Goal: Task Accomplishment & Management: Manage account settings

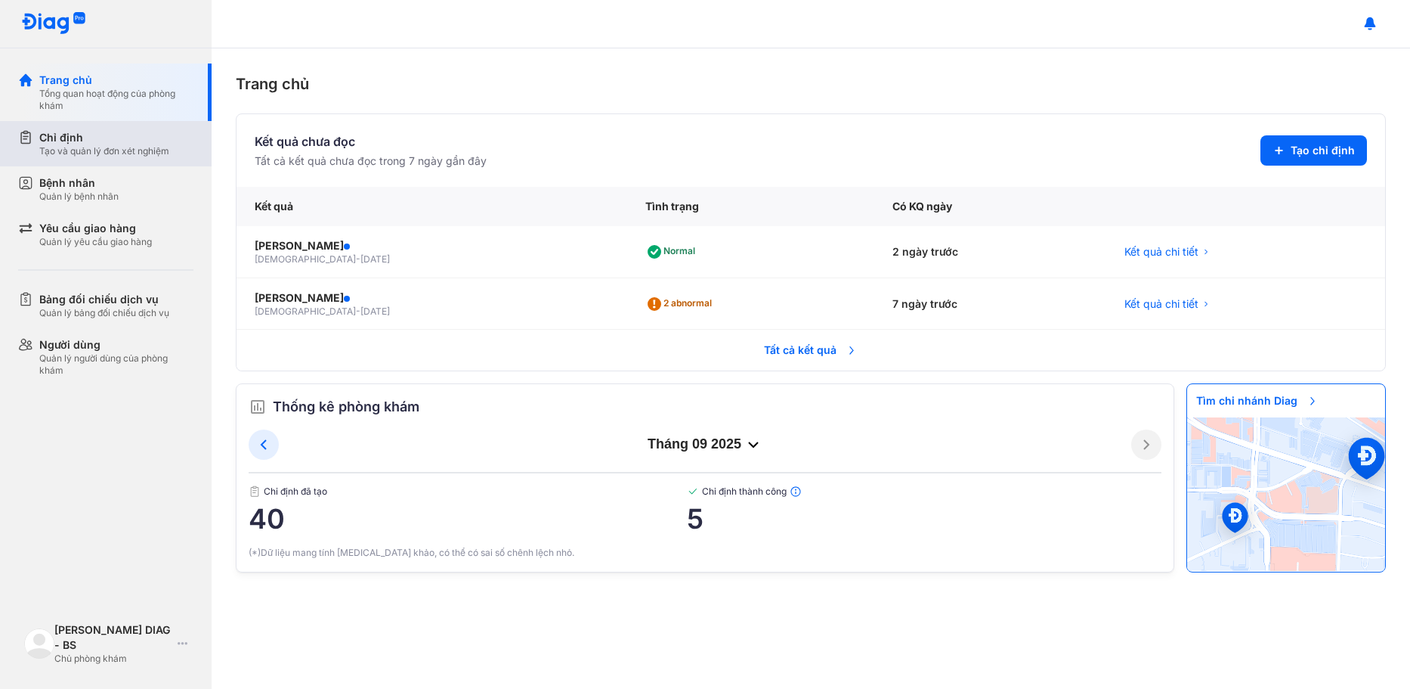
click at [52, 125] on div "Chỉ định Tạo và quản lý đơn xét nghiệm" at bounding box center [114, 143] width 193 height 45
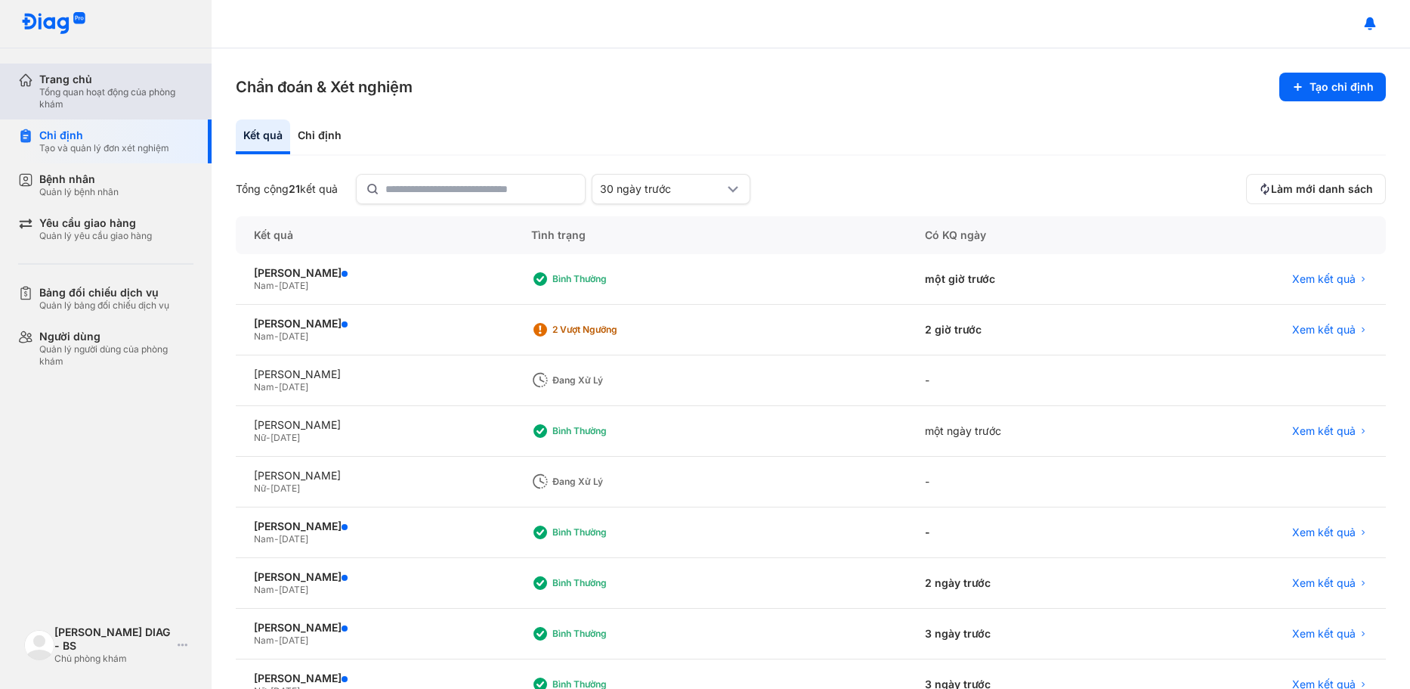
click at [89, 86] on div "Tổng quan hoạt động của phòng khám" at bounding box center [116, 98] width 154 height 24
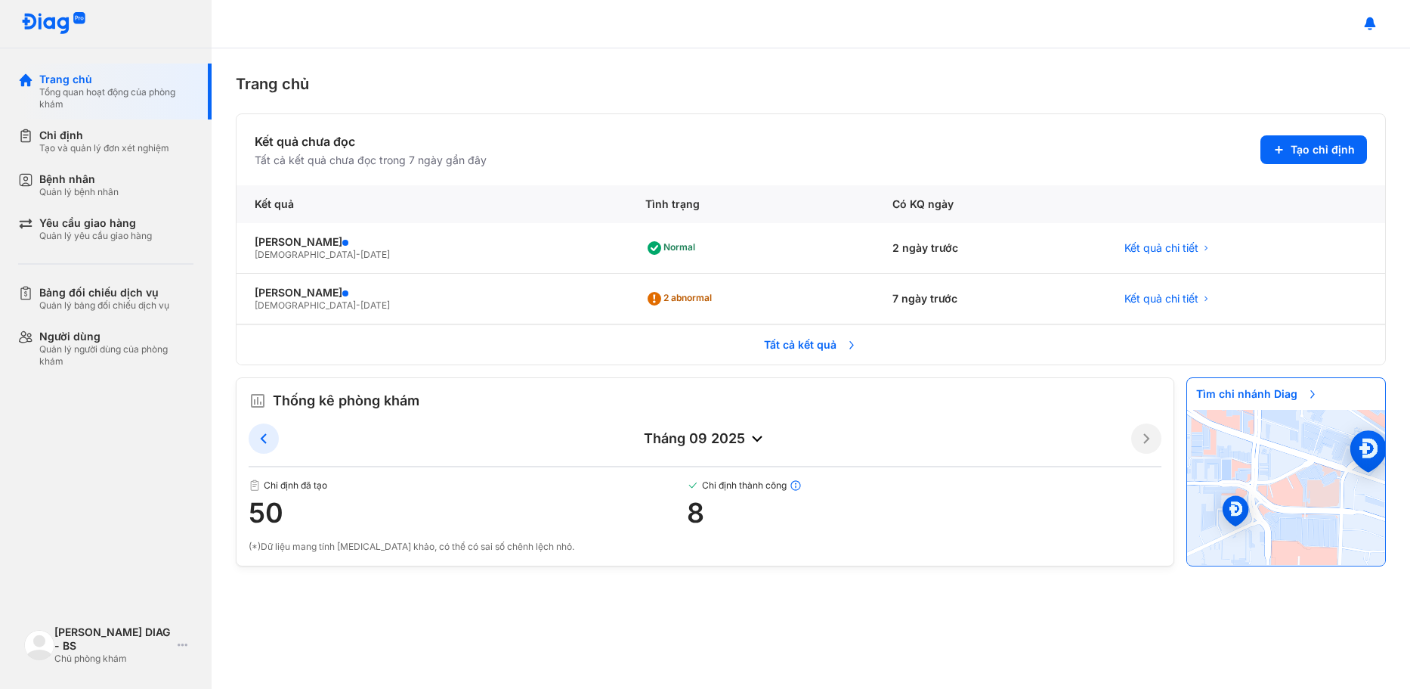
click at [850, 340] on icon at bounding box center [852, 345] width 12 height 12
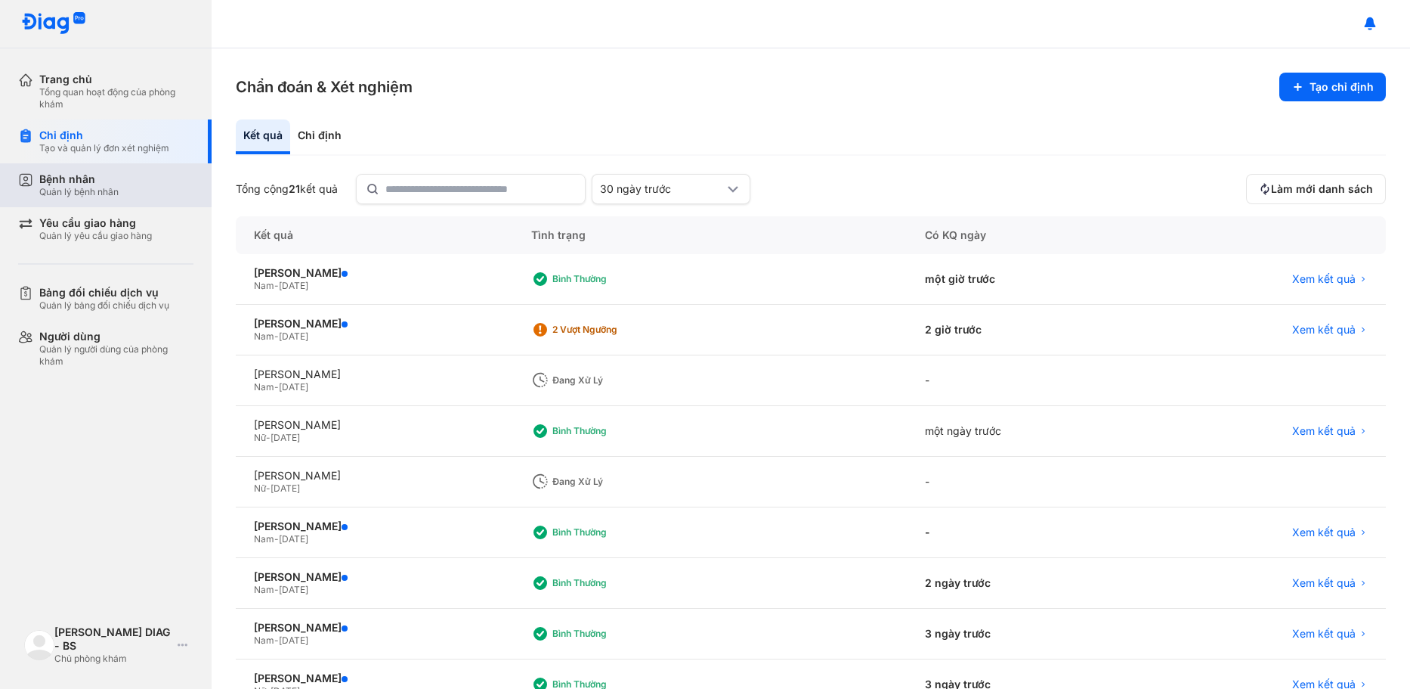
click at [156, 173] on div "Bệnh nhân Quản lý bệnh nhân" at bounding box center [116, 185] width 154 height 26
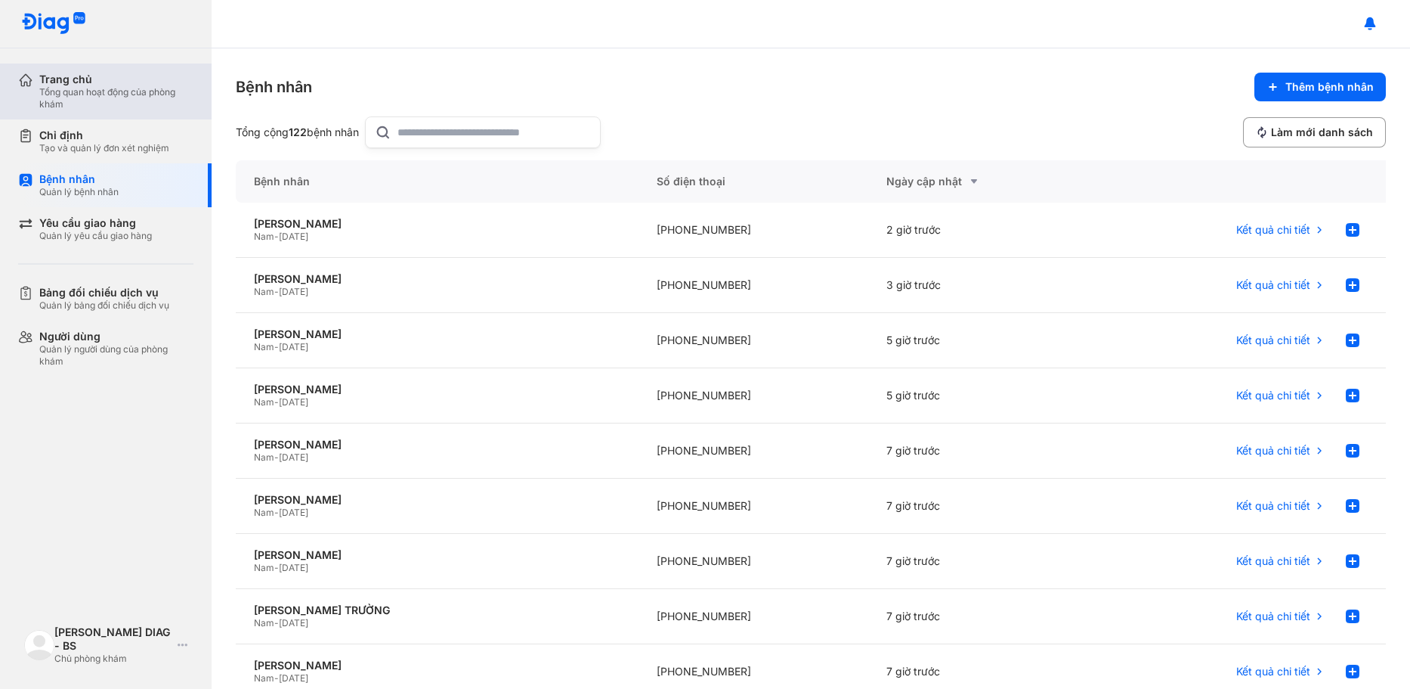
click at [75, 89] on div "Tổng quan hoạt động của phòng khám" at bounding box center [116, 98] width 154 height 24
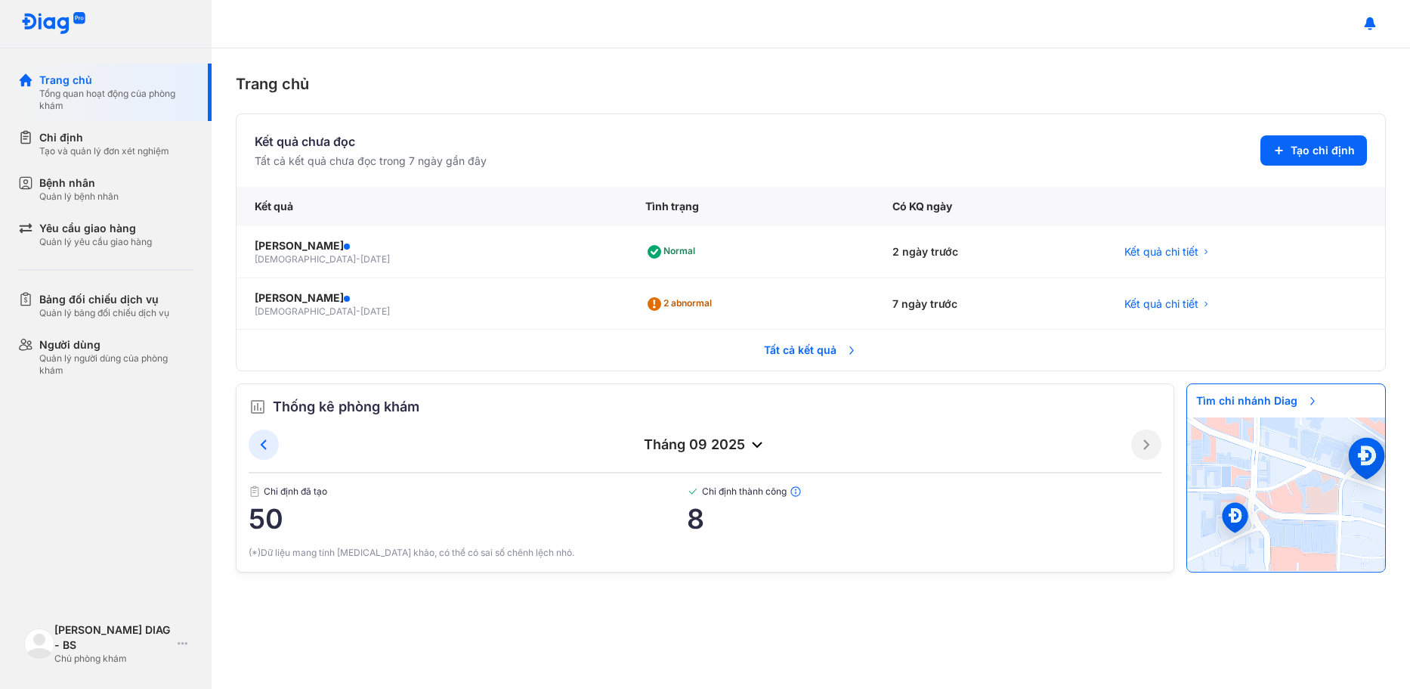
click at [767, 373] on section "Kết quả chưa đọc Tất cả kết quả chưa đọc trong 7 ngày gần đây Tạo chỉ định Kết …" at bounding box center [811, 342] width 1150 height 459
click at [770, 361] on span "Tất cả kết quả" at bounding box center [811, 349] width 112 height 33
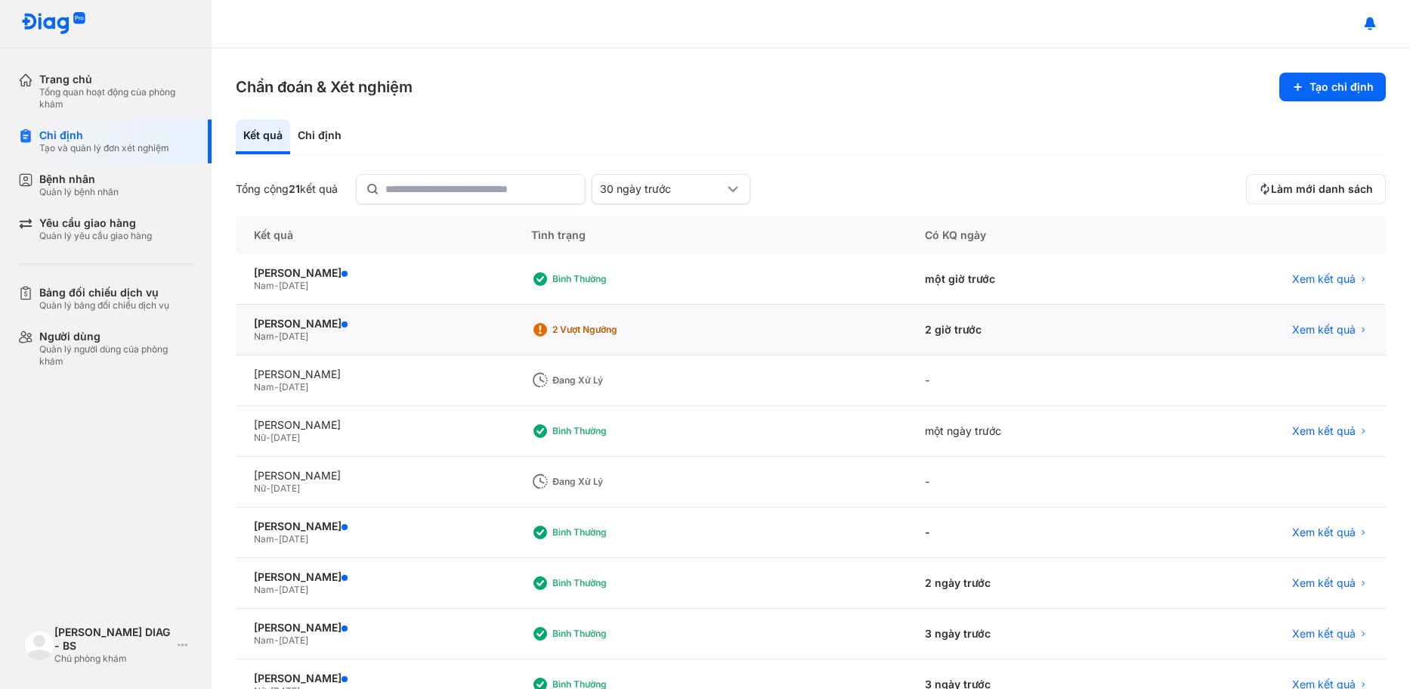
click at [673, 330] on div "2 Vượt ngưỡng" at bounding box center [612, 329] width 121 height 12
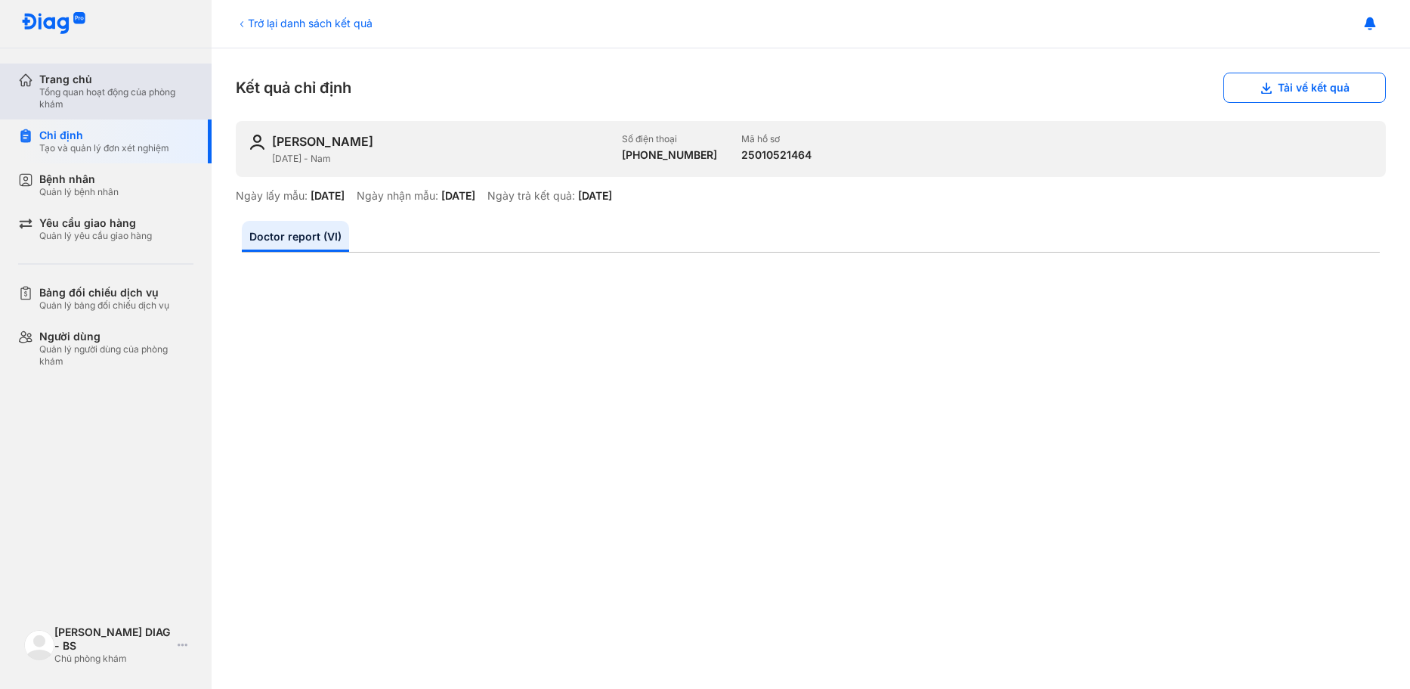
click at [104, 81] on div "Trang chủ" at bounding box center [116, 80] width 154 height 14
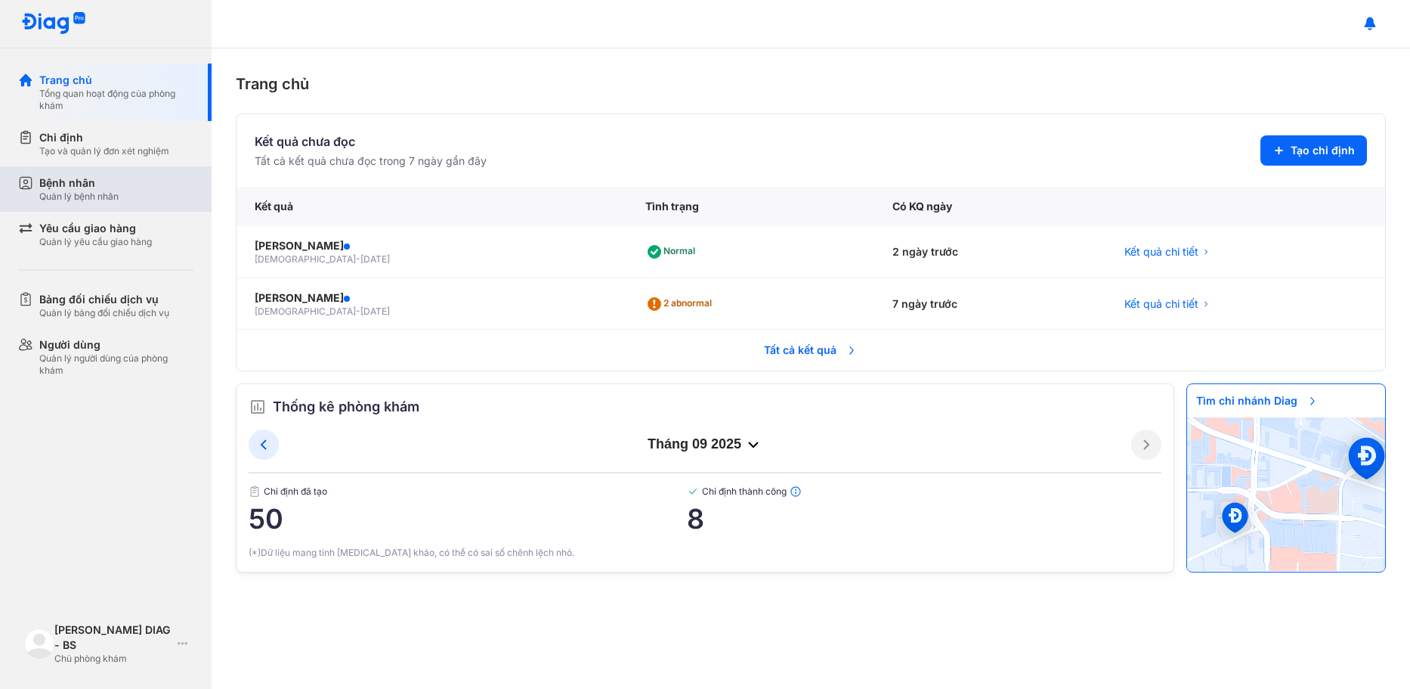
click at [70, 184] on div "Bệnh nhân" at bounding box center [78, 182] width 79 height 15
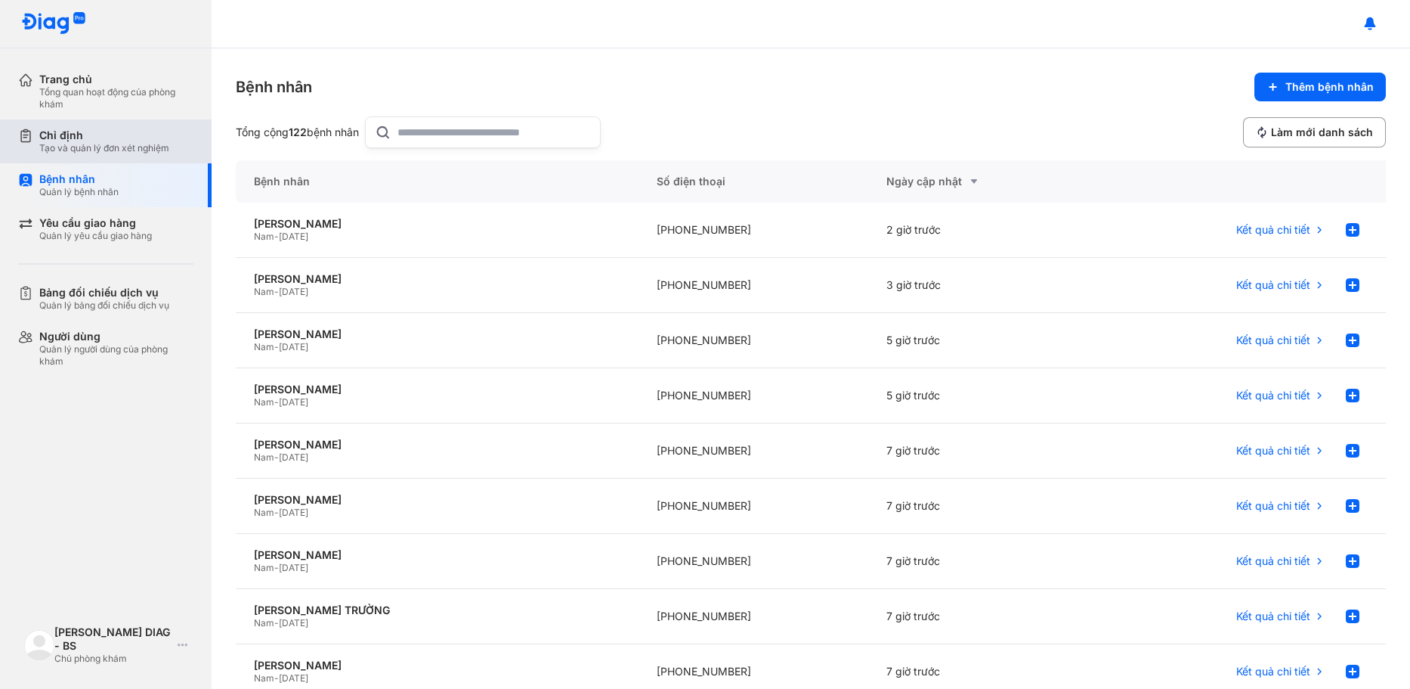
click at [85, 141] on div "Chỉ định" at bounding box center [104, 135] width 130 height 14
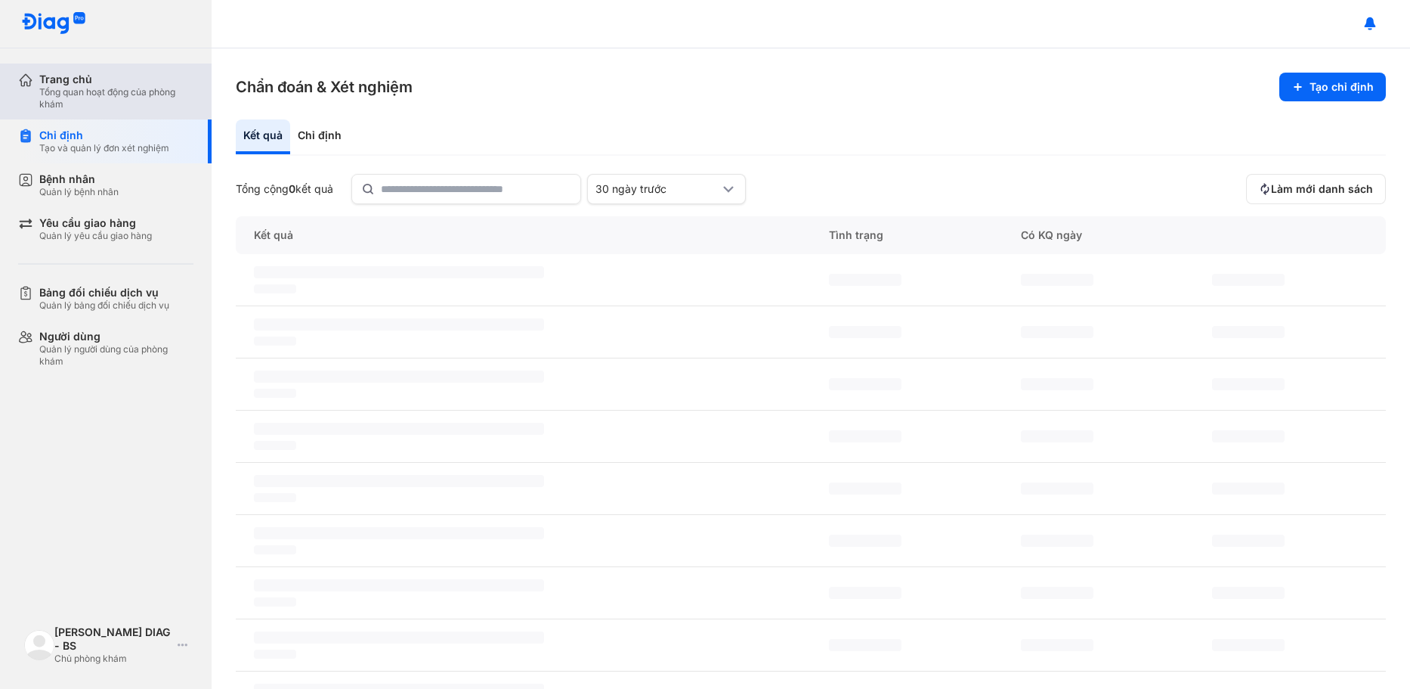
click at [77, 67] on div "Trang chủ Tổng quan hoạt động của phòng khám" at bounding box center [114, 91] width 193 height 56
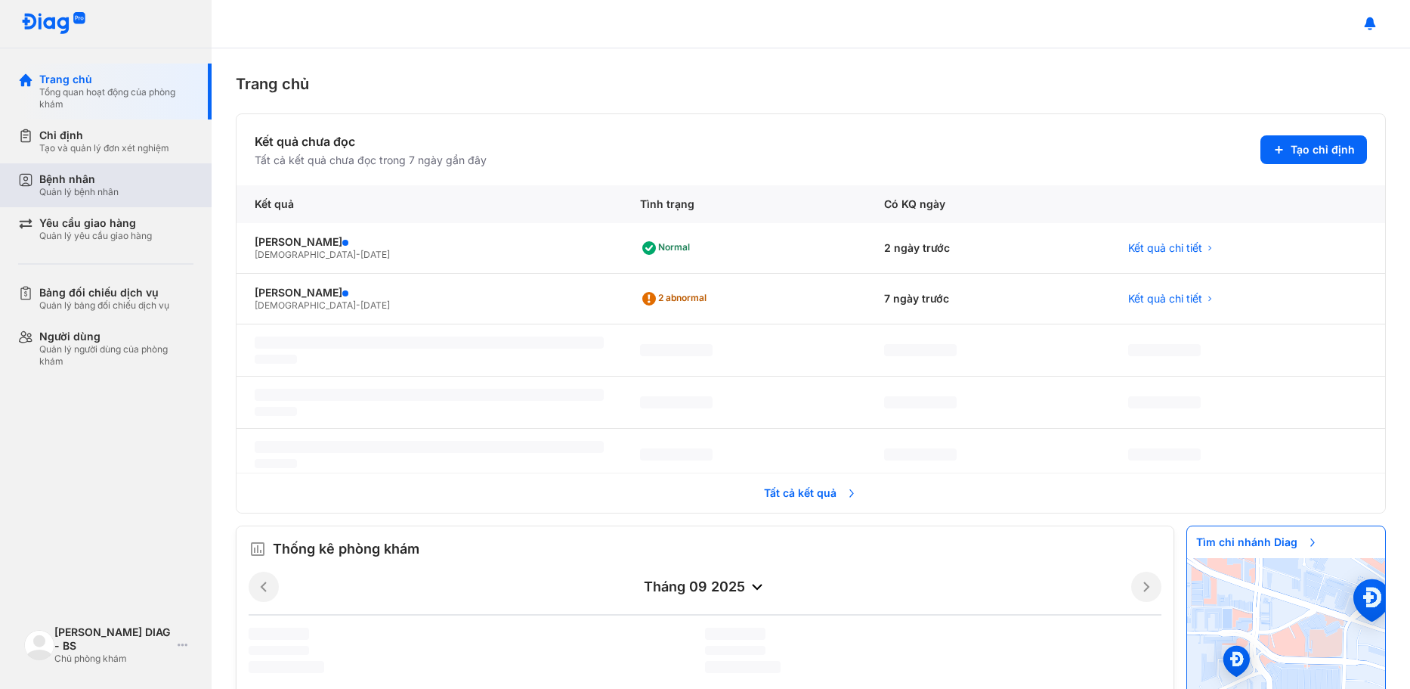
click at [73, 170] on div "Bệnh nhân Quản lý bệnh nhân" at bounding box center [114, 185] width 193 height 44
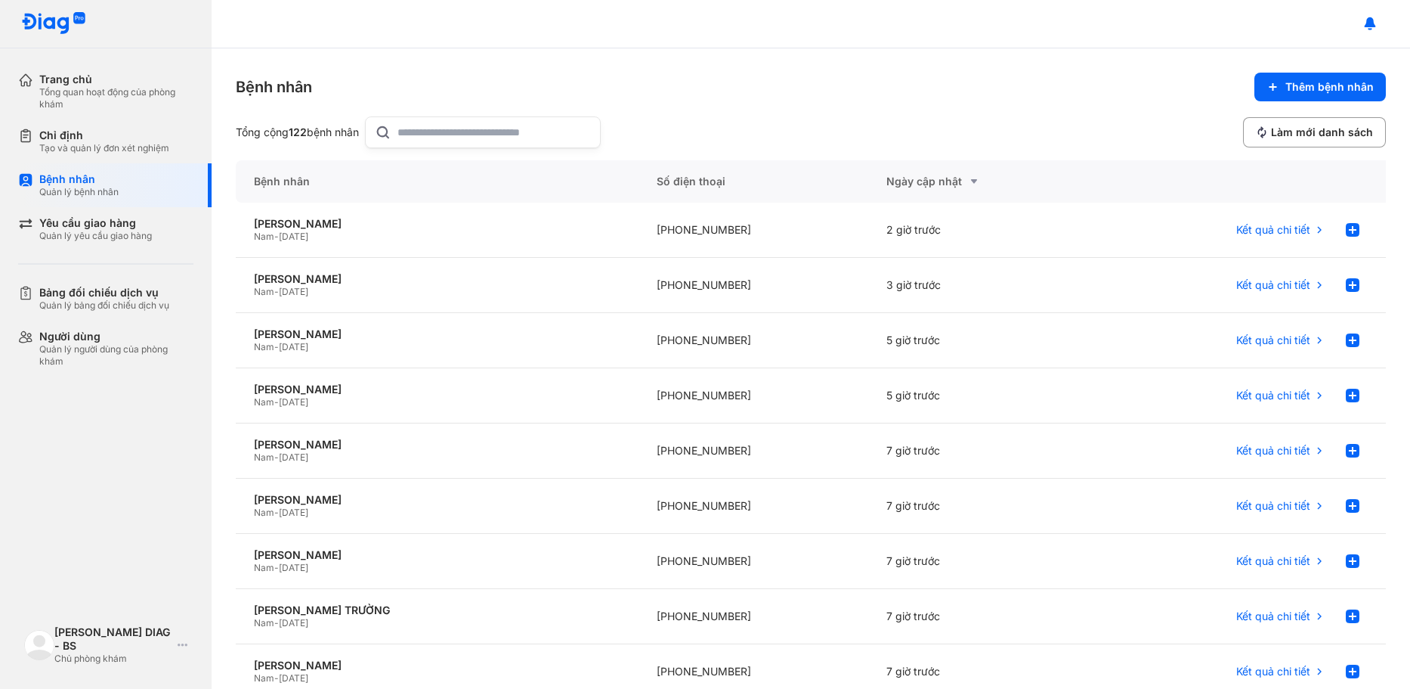
click at [392, 132] on icon at bounding box center [383, 132] width 17 height 18
click at [398, 132] on input "text" at bounding box center [494, 132] width 193 height 30
click at [414, 132] on input "text" at bounding box center [494, 132] width 193 height 30
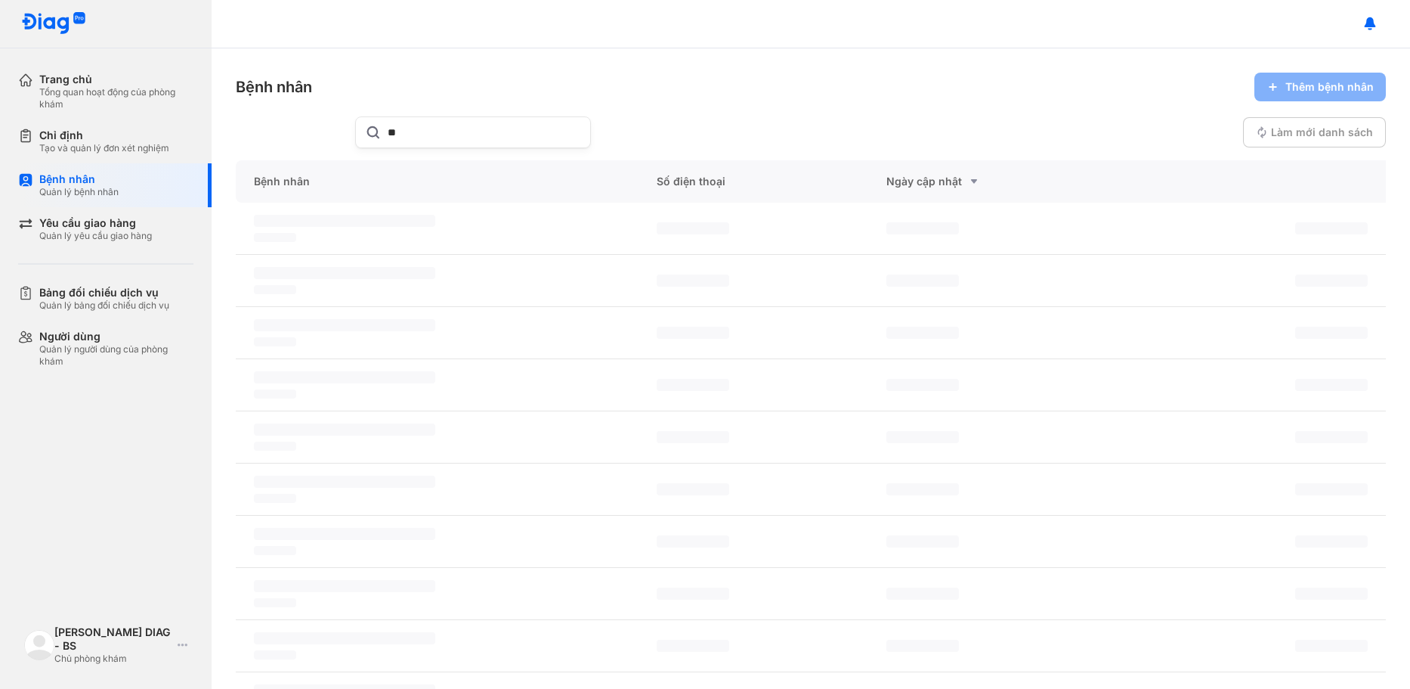
type input "*"
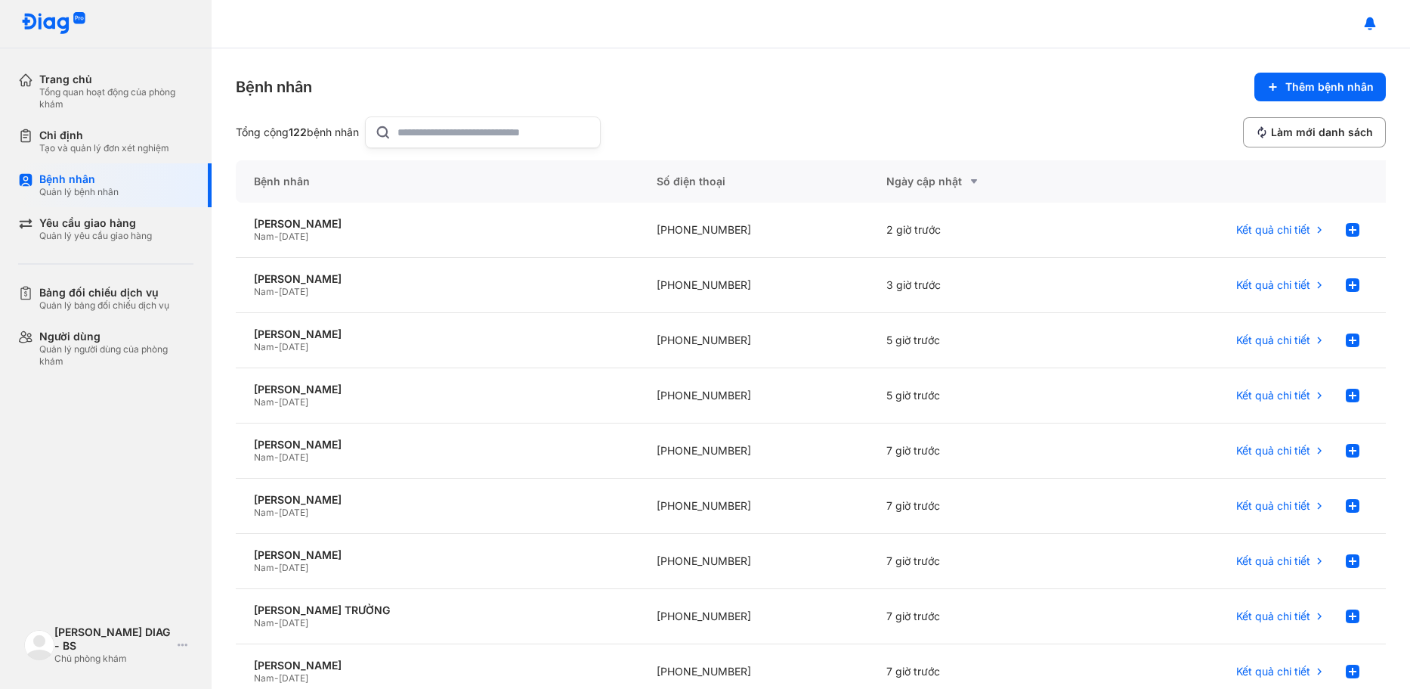
type input "*"
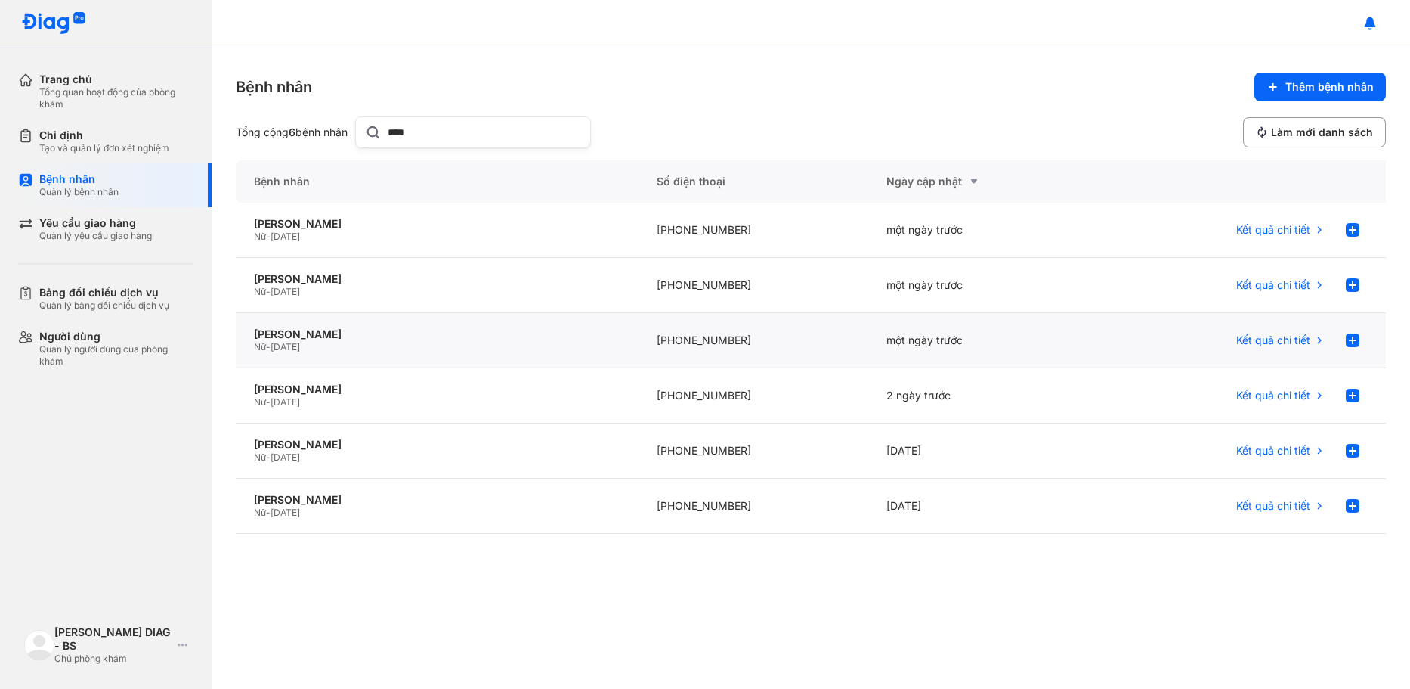
type input "****"
click at [468, 347] on div "Nữ - 10/08/1984" at bounding box center [437, 347] width 367 height 12
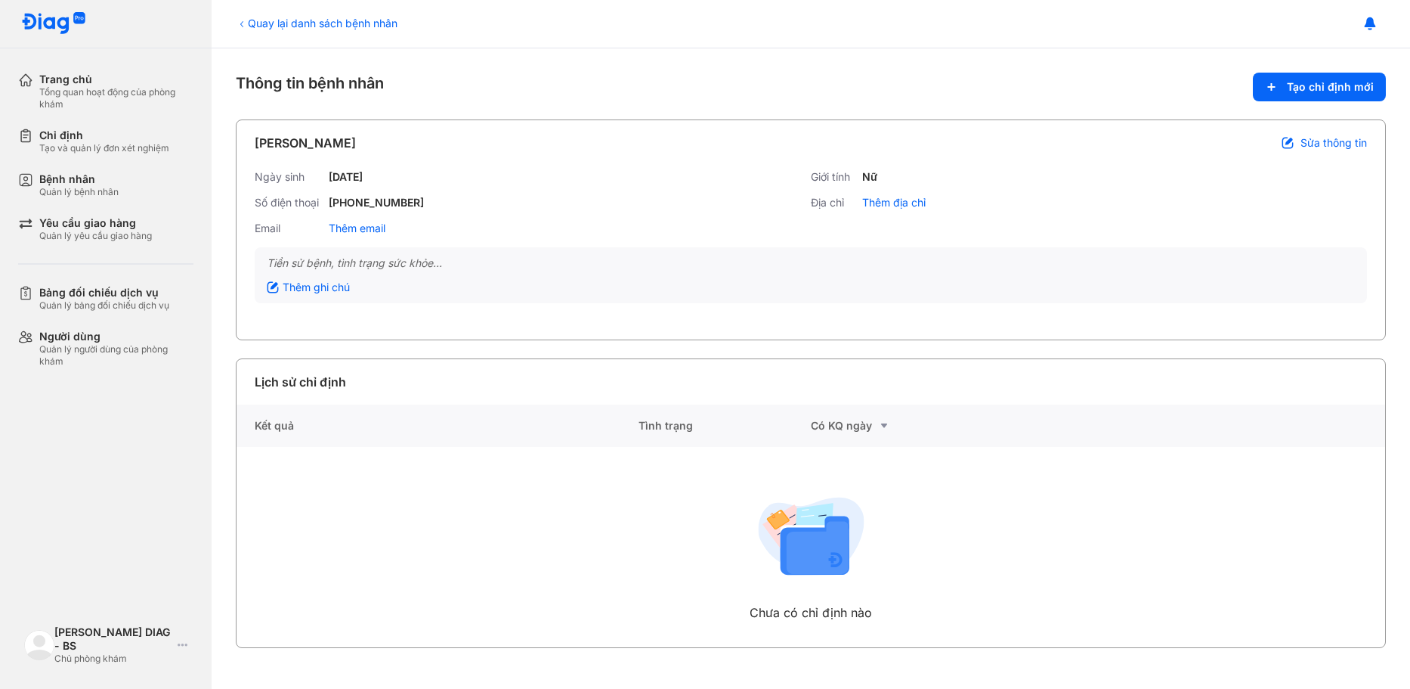
click at [350, 142] on div "[PERSON_NAME]" at bounding box center [305, 143] width 101 height 18
click at [354, 186] on div "Ngày sinh 10/08/1984 Giới tính Nữ Số điện thoại +84989711488 Địa chỉ Thêm địa c…" at bounding box center [811, 208] width 1113 height 77
click at [248, 25] on div "Quay lại danh sách bệnh nhân" at bounding box center [317, 23] width 162 height 16
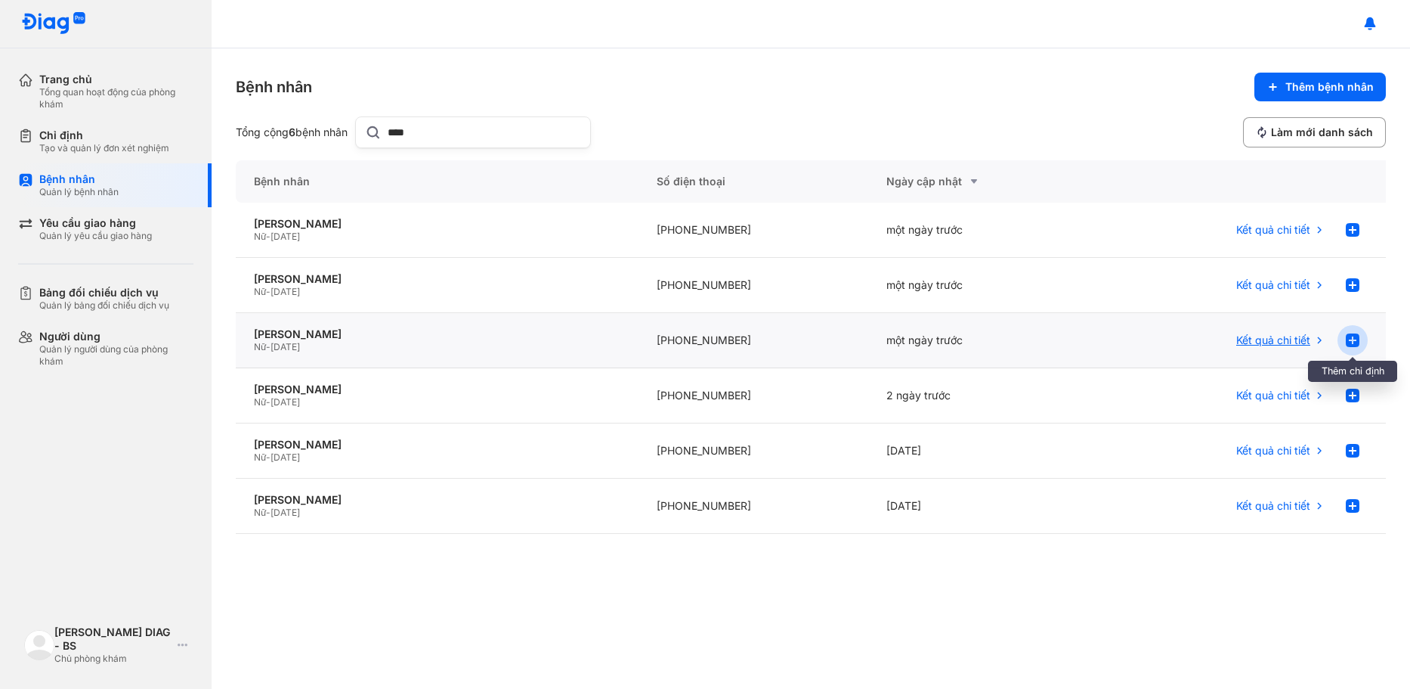
click at [1360, 343] on icon at bounding box center [1353, 340] width 18 height 18
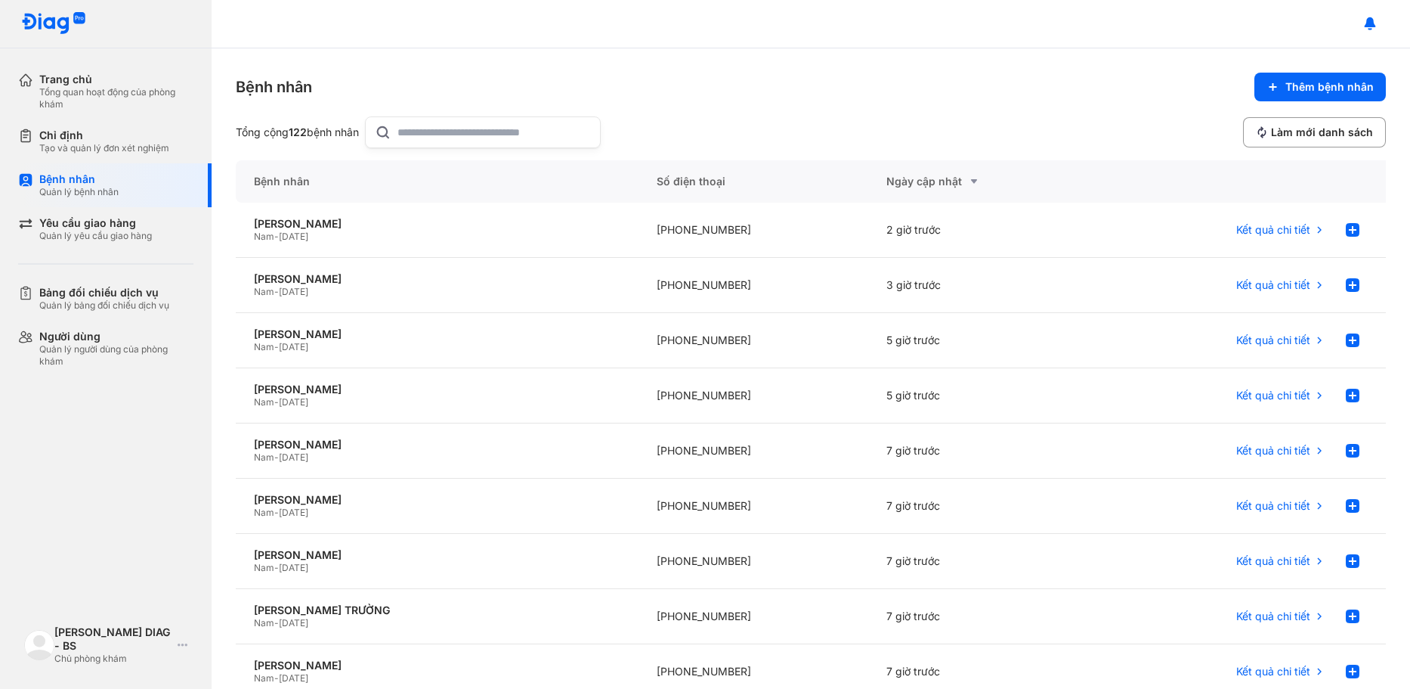
click at [479, 129] on input "text" at bounding box center [494, 132] width 193 height 30
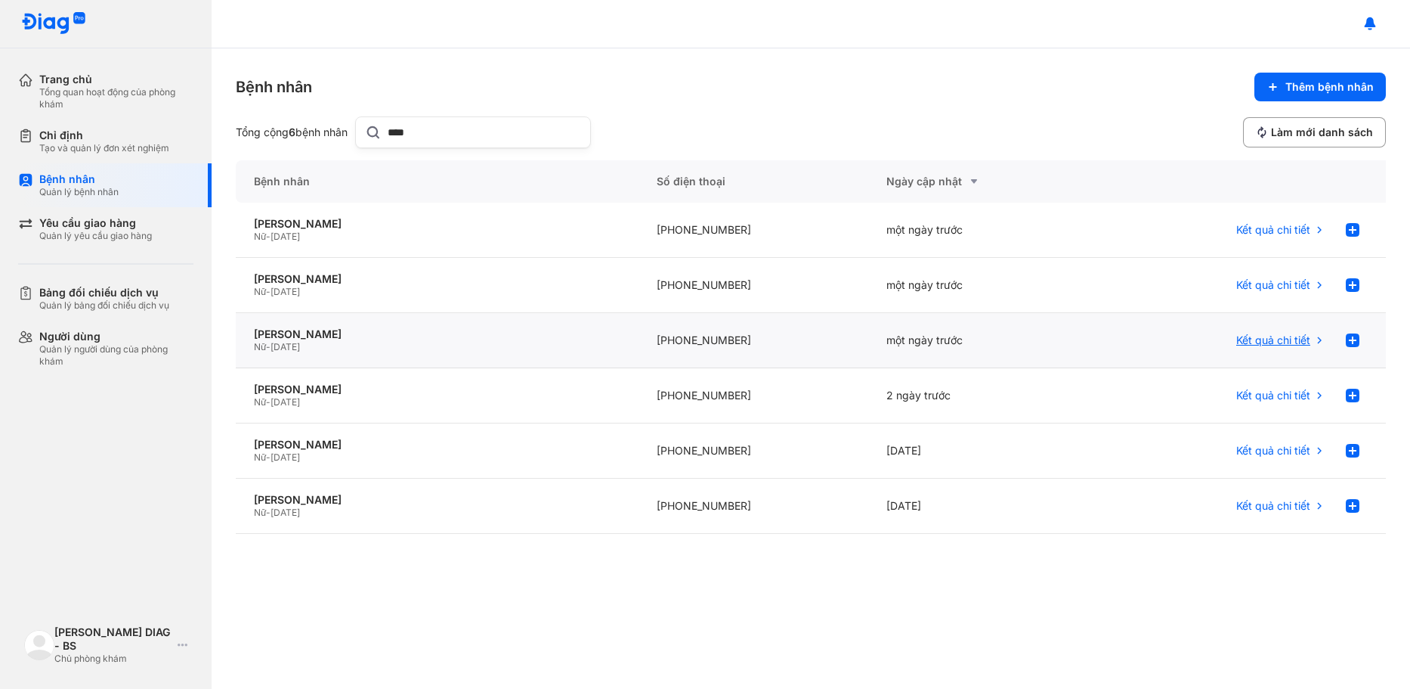
type input "****"
click at [1292, 337] on span "Kết quả chi tiết" at bounding box center [1273, 340] width 74 height 14
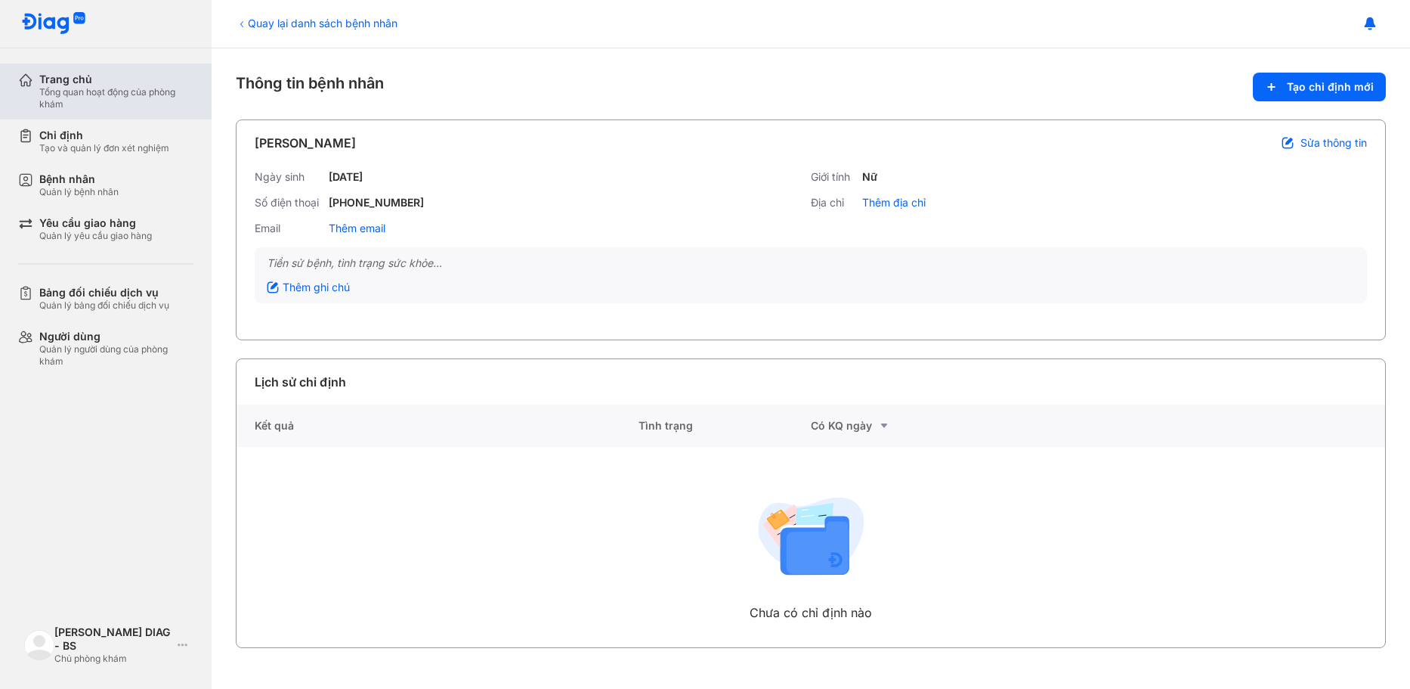
click at [121, 83] on div "Trang chủ" at bounding box center [116, 80] width 154 height 14
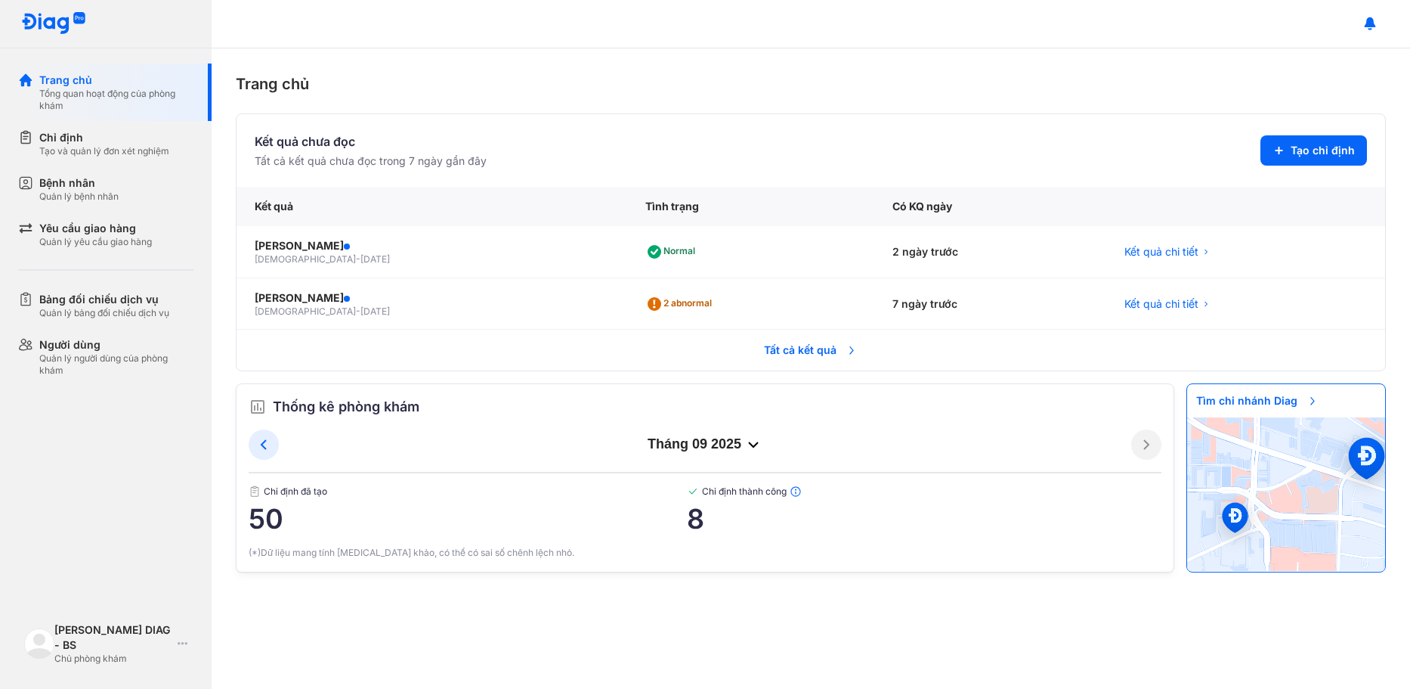
click at [689, 488] on img at bounding box center [693, 491] width 12 height 12
click at [696, 493] on img at bounding box center [693, 491] width 12 height 12
click at [695, 492] on img at bounding box center [693, 491] width 12 height 12
click at [692, 490] on img at bounding box center [693, 491] width 12 height 12
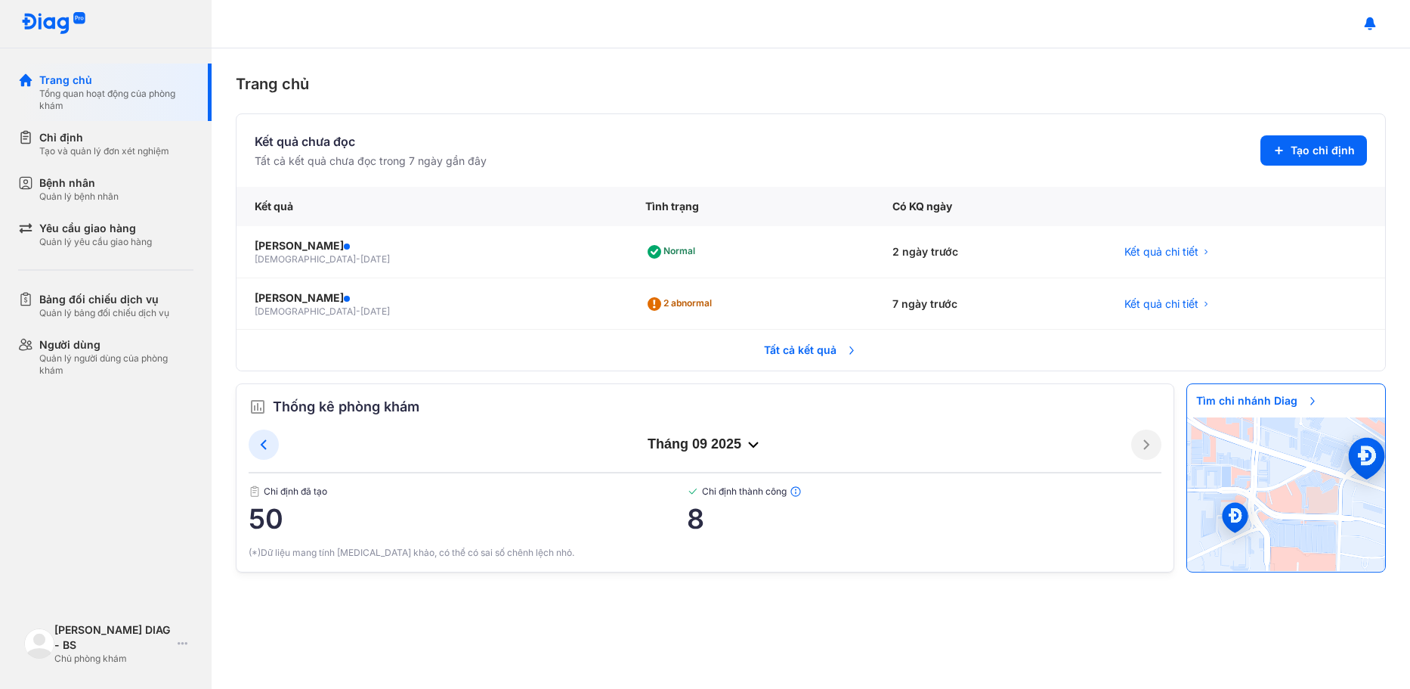
click at [752, 443] on icon at bounding box center [753, 444] width 18 height 18
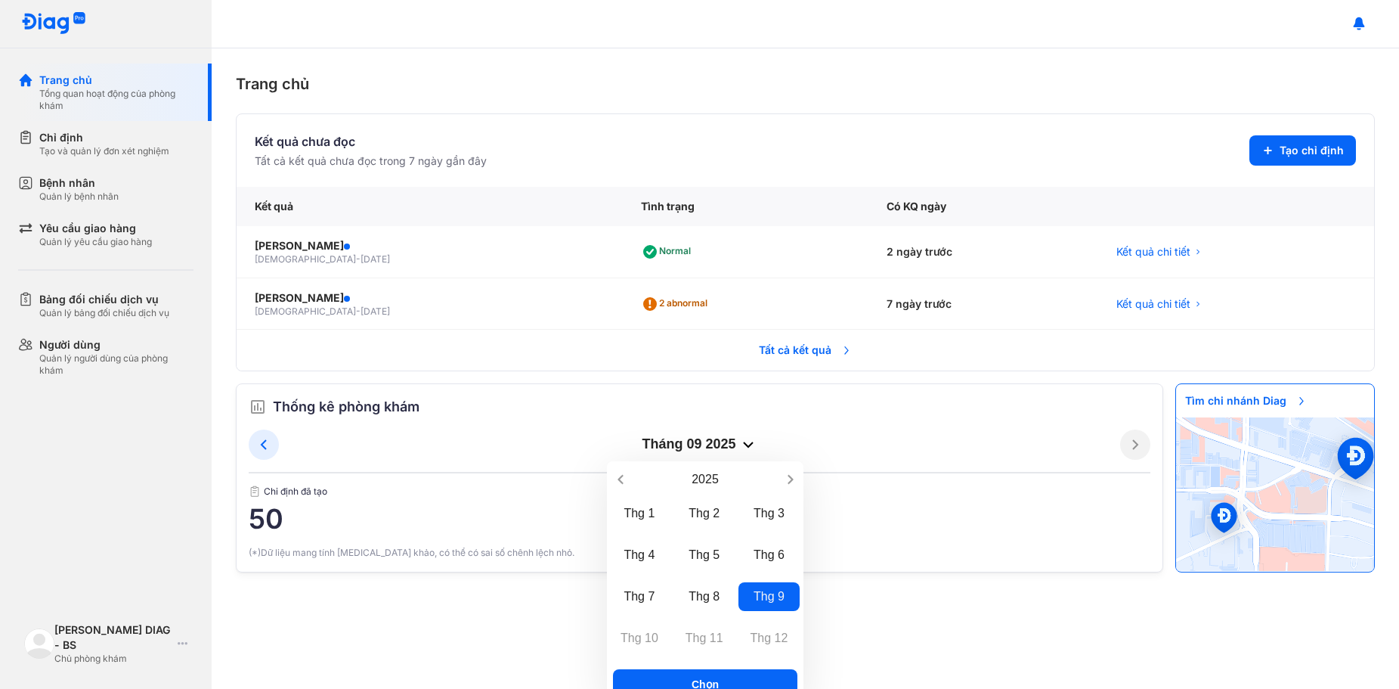
click at [752, 443] on icon at bounding box center [748, 444] width 18 height 18
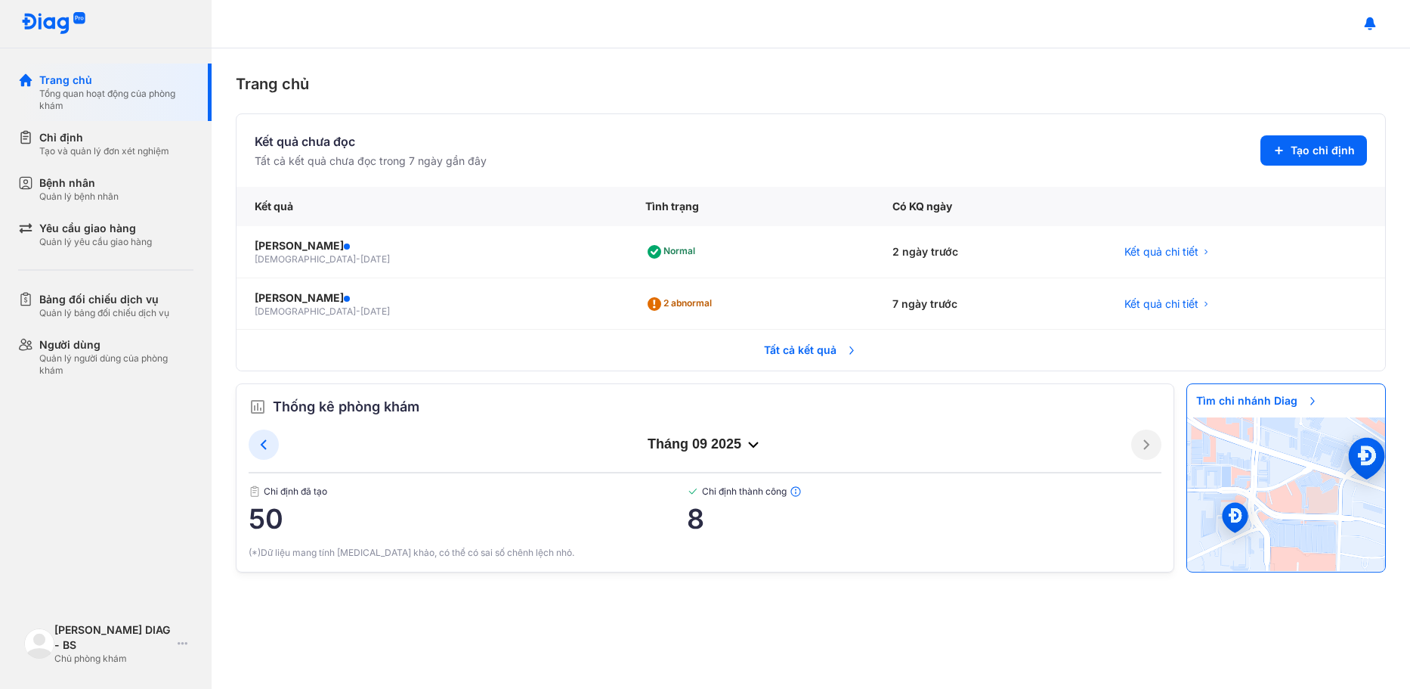
click at [775, 352] on span "Tất cả kết quả" at bounding box center [811, 349] width 112 height 33
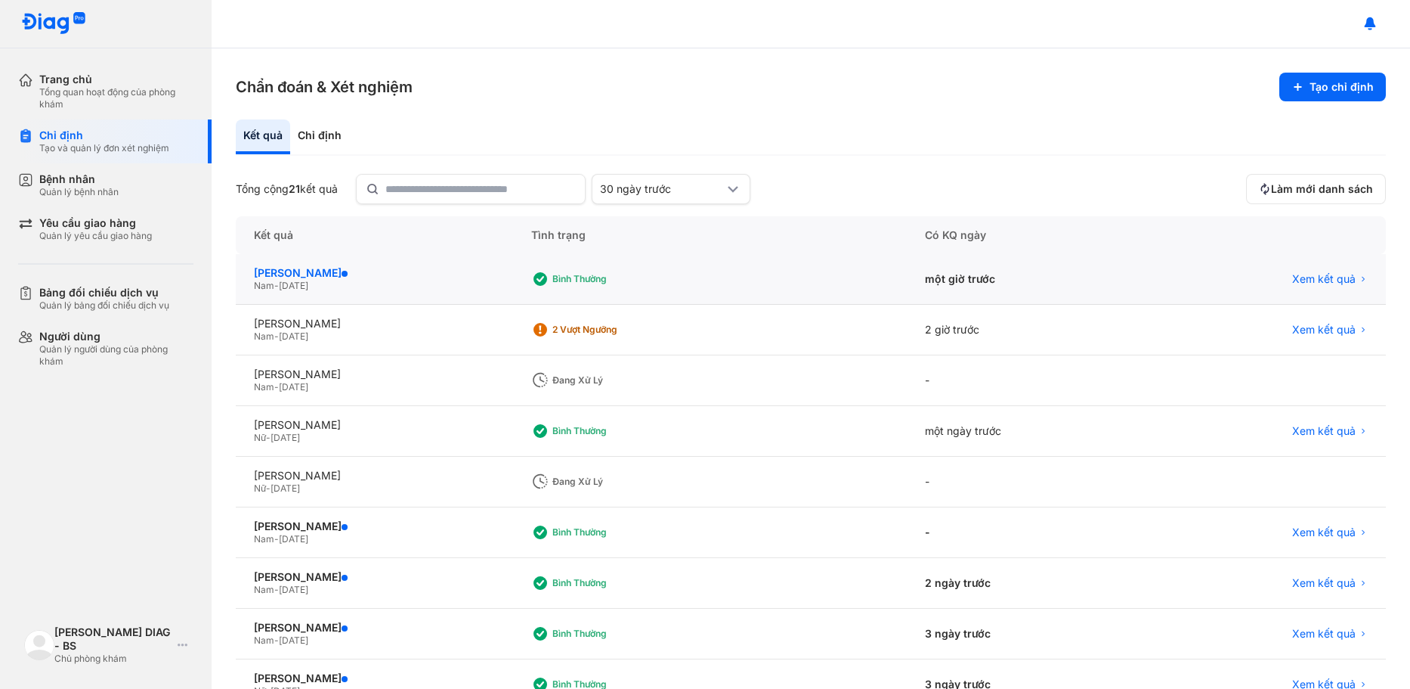
click at [377, 271] on div "[PERSON_NAME]" at bounding box center [374, 273] width 241 height 14
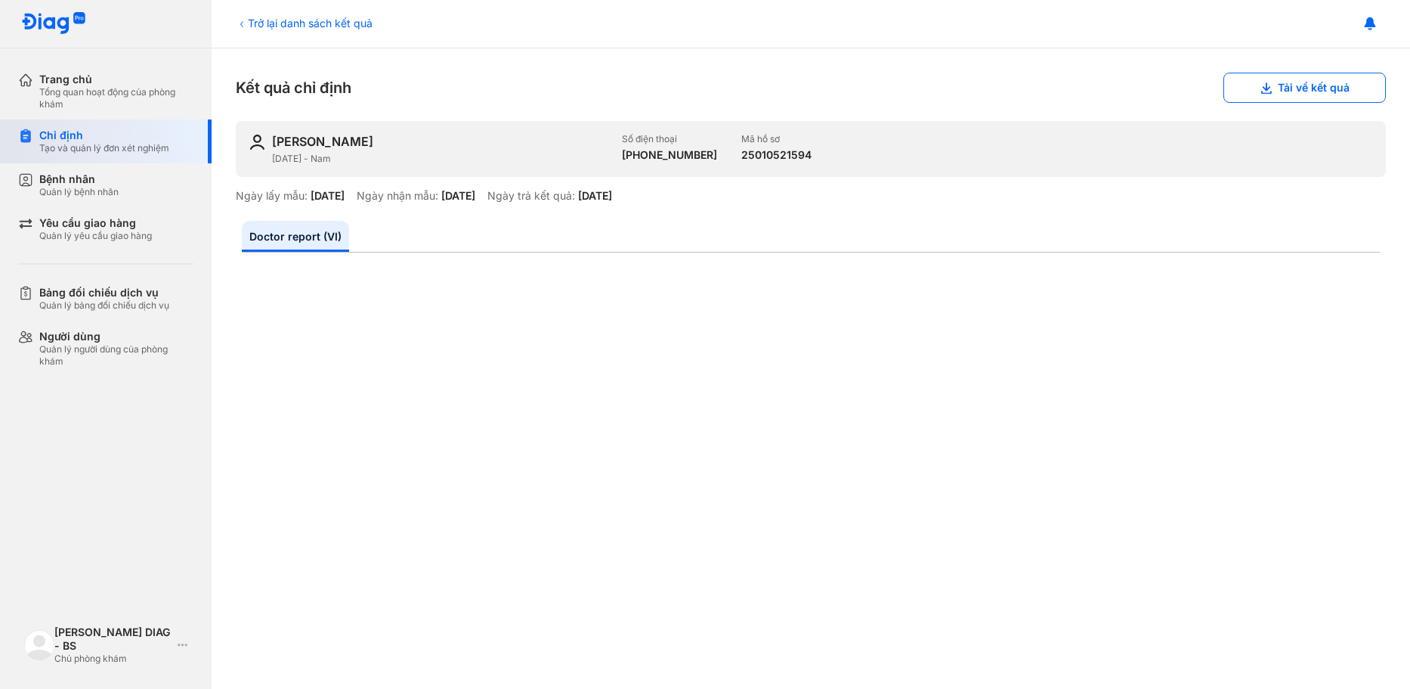
click at [122, 144] on div "Tạo và quản lý đơn xét nghiệm" at bounding box center [104, 148] width 130 height 12
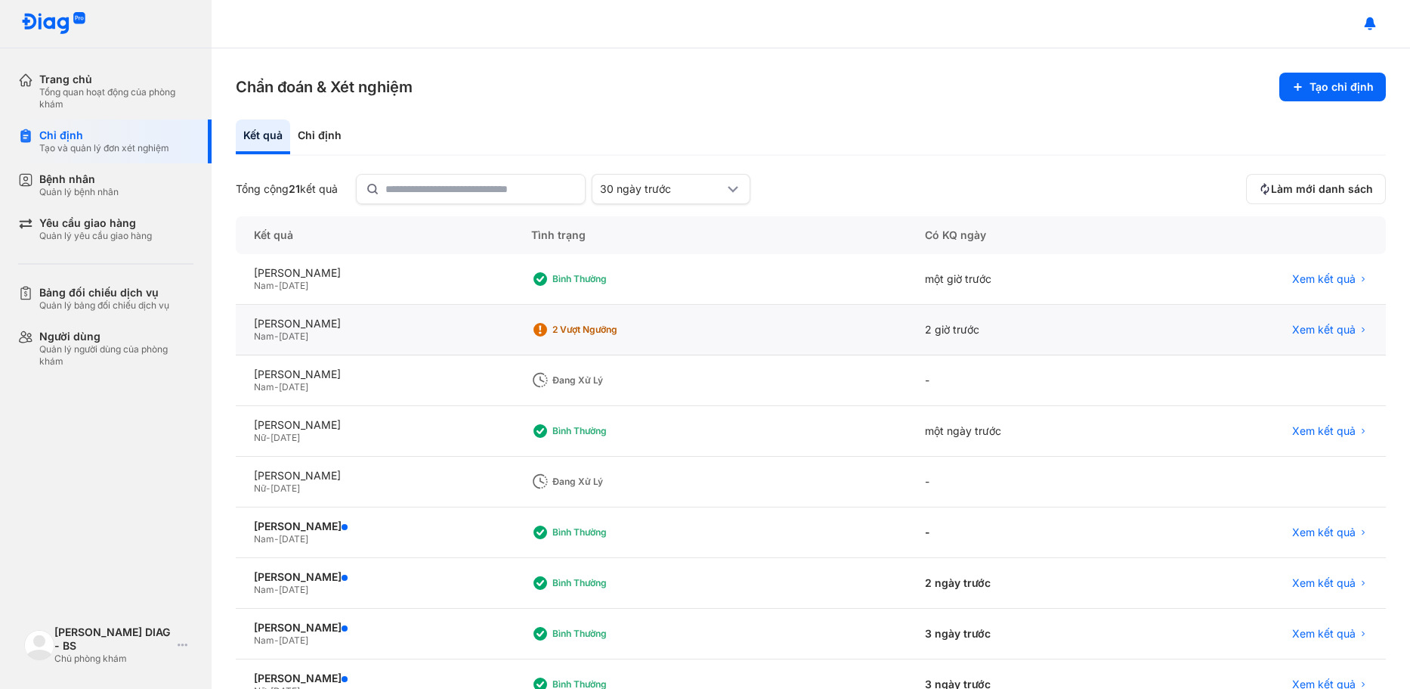
click at [841, 333] on div "2 Vượt ngưỡng" at bounding box center [710, 330] width 394 height 51
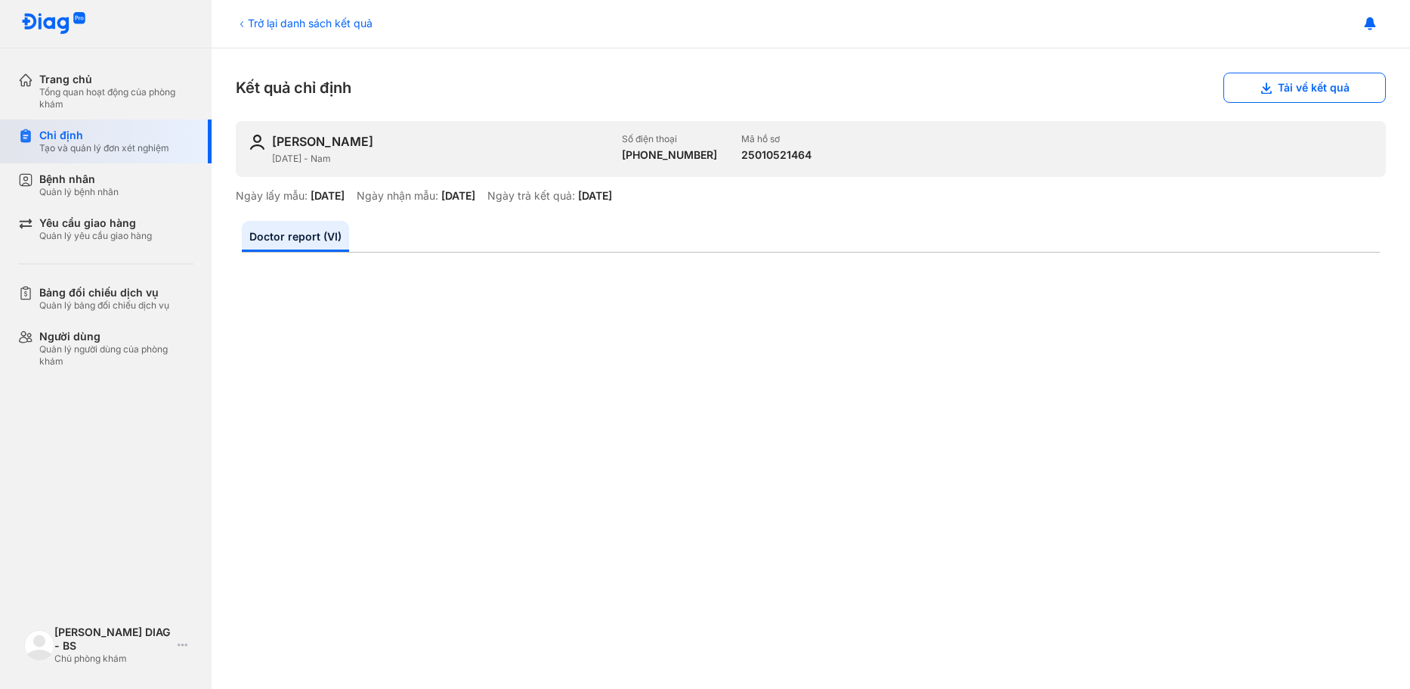
click at [92, 144] on div "Tạo và quản lý đơn xét nghiệm" at bounding box center [104, 148] width 130 height 12
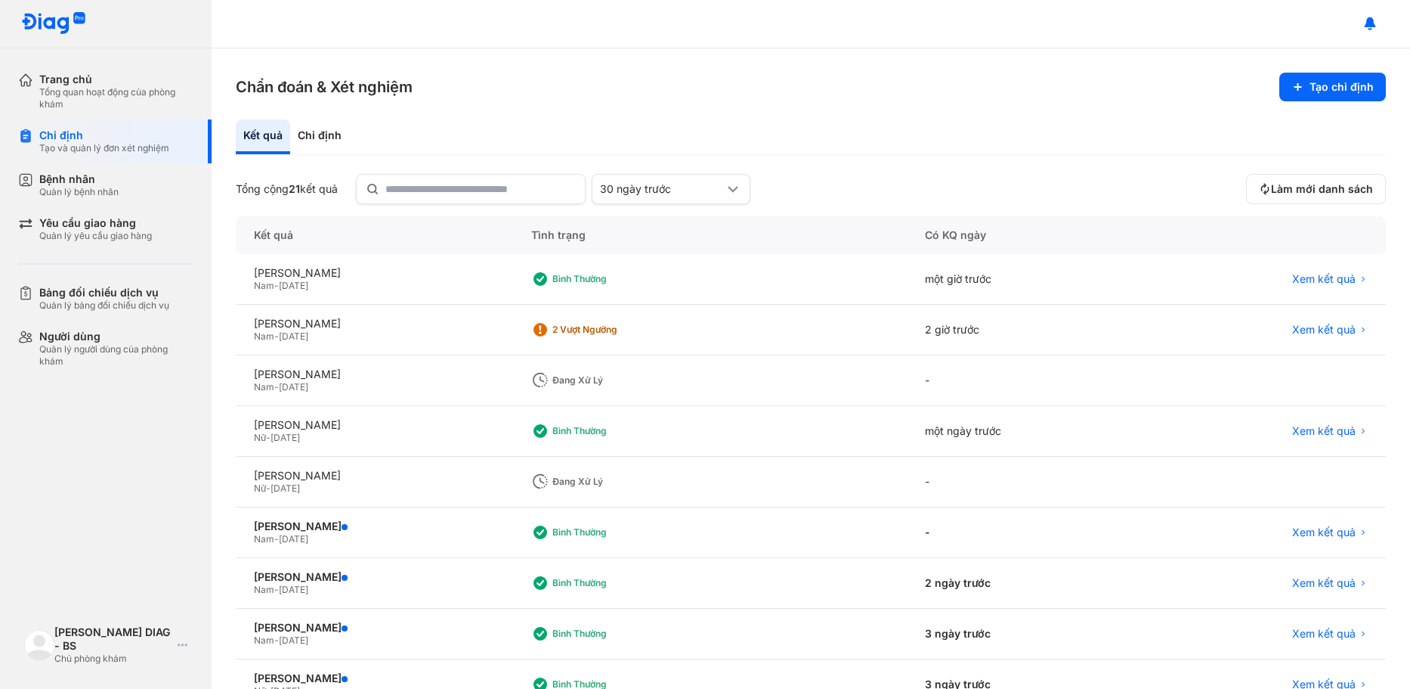
click at [822, 379] on div "Đang xử lý" at bounding box center [710, 380] width 394 height 51
click at [628, 432] on div "Bình thường" at bounding box center [612, 431] width 121 height 12
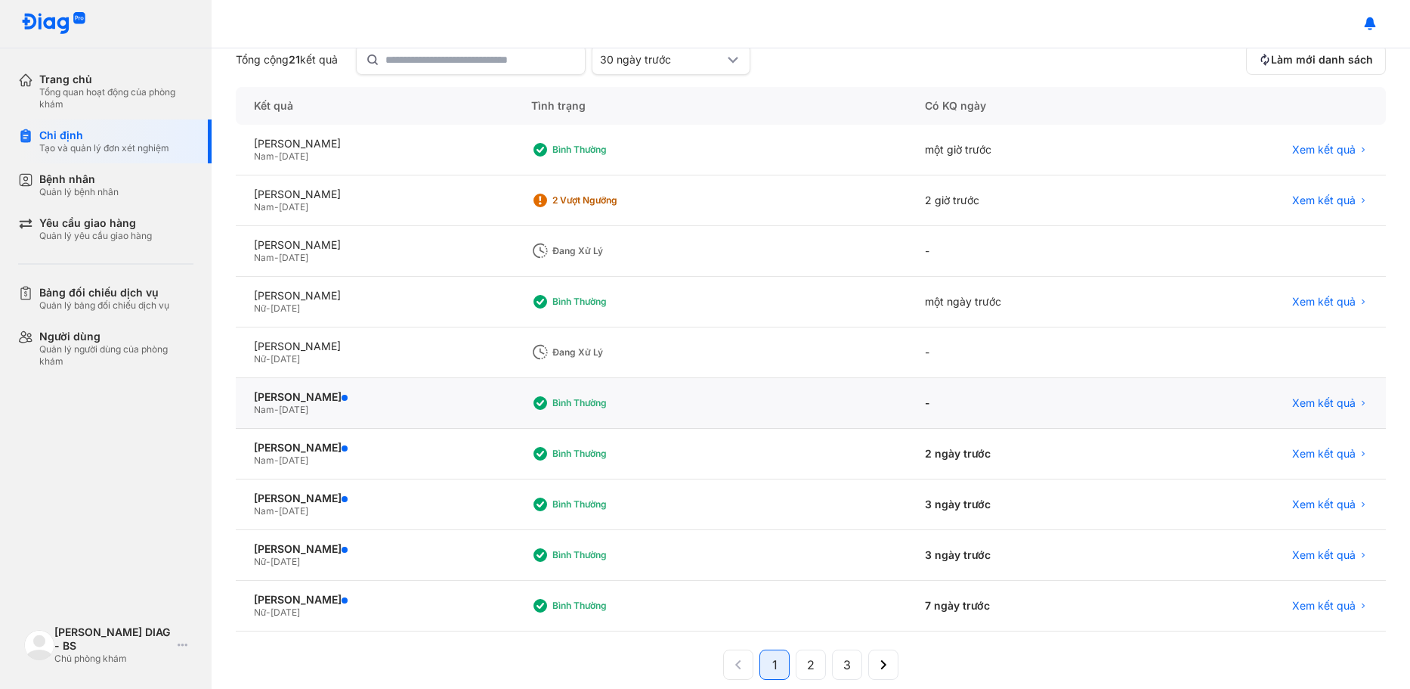
scroll to position [150, 0]
